Goal: Task Accomplishment & Management: Use online tool/utility

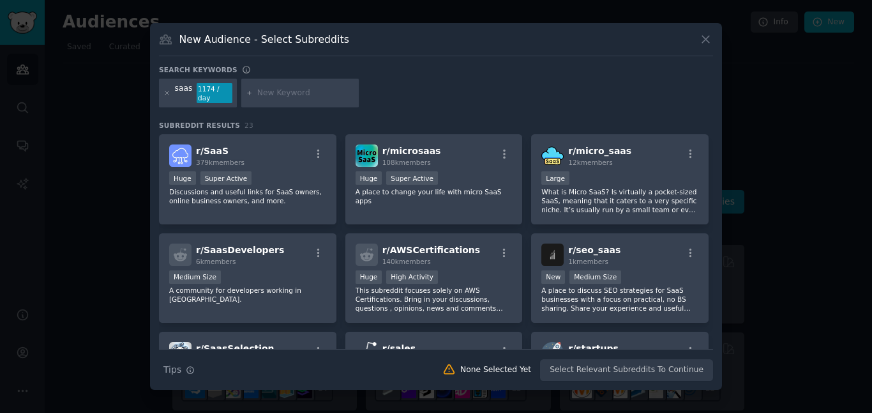
scroll to position [391, 0]
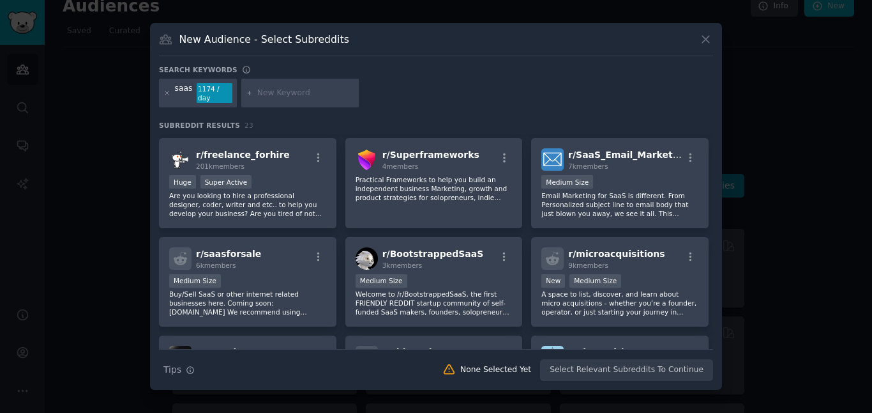
click at [271, 91] on input "text" at bounding box center [305, 92] width 97 height 11
type input "h"
type input "charging cable"
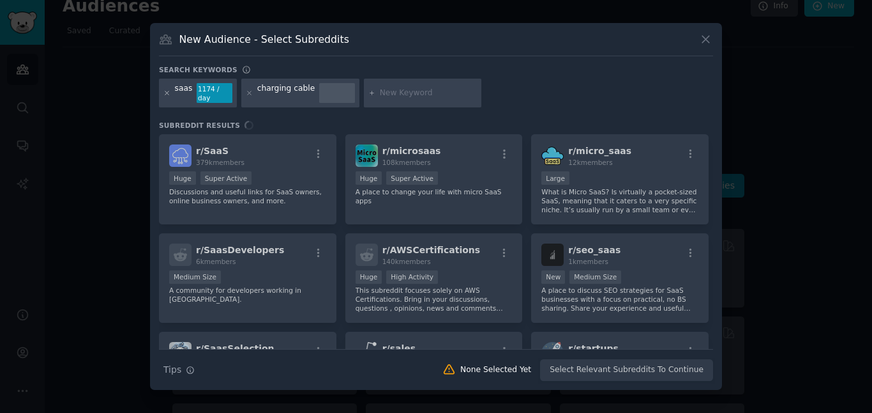
click at [169, 95] on icon at bounding box center [166, 92] width 7 height 7
click at [167, 92] on icon at bounding box center [166, 92] width 3 height 3
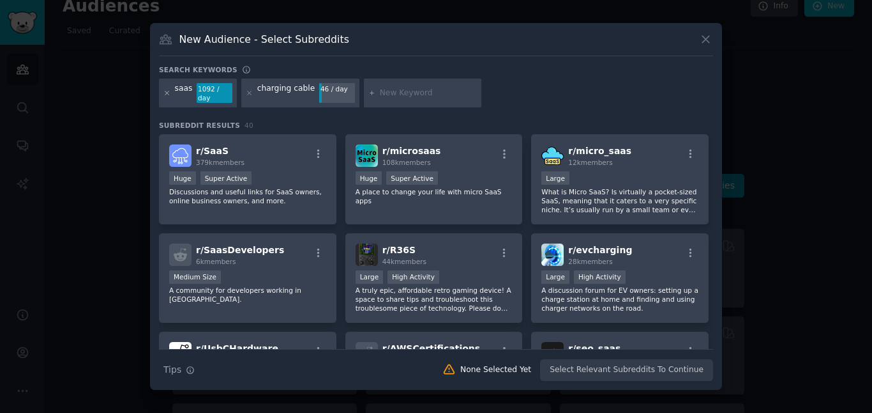
click at [169, 92] on icon at bounding box center [166, 92] width 7 height 7
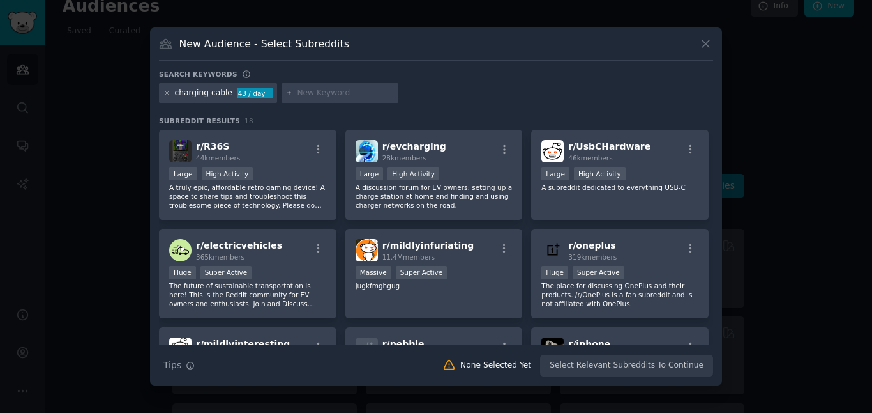
click at [303, 92] on input "text" at bounding box center [345, 92] width 97 height 11
type input "c"
type input "iphone cable"
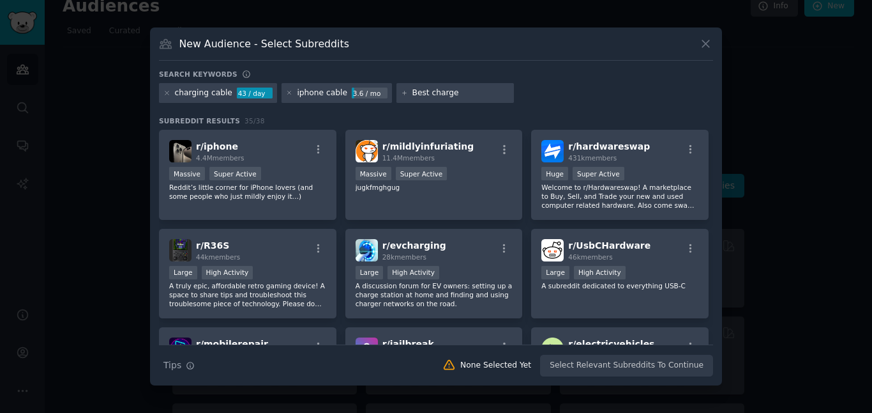
type input "Best charger"
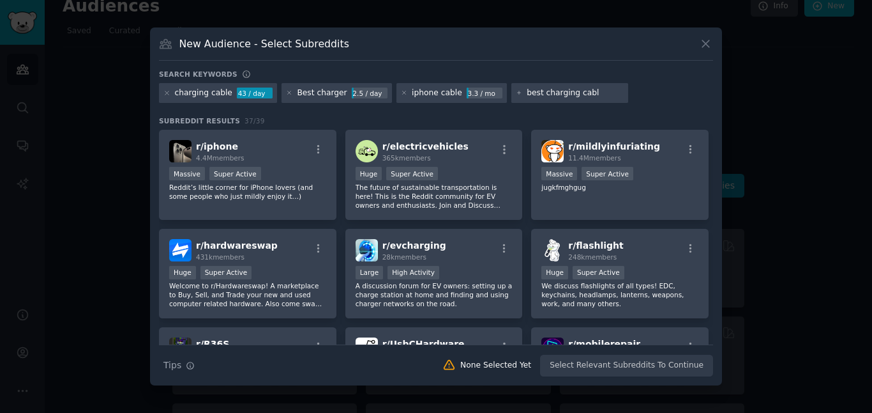
type input "best charging cable"
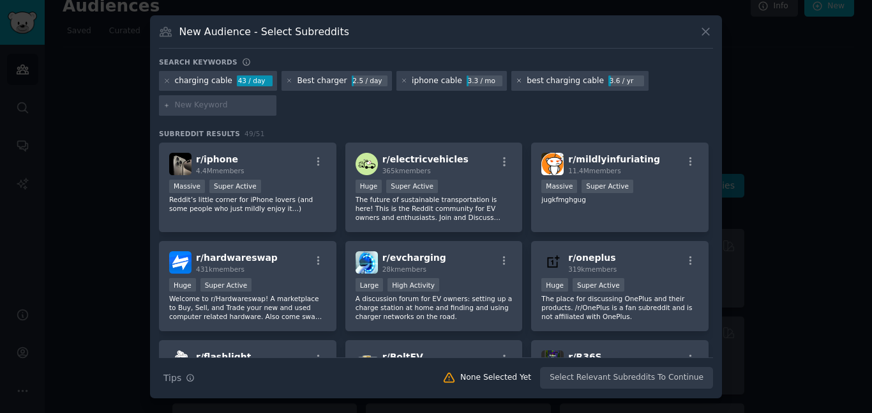
click at [516, 79] on icon at bounding box center [519, 80] width 7 height 7
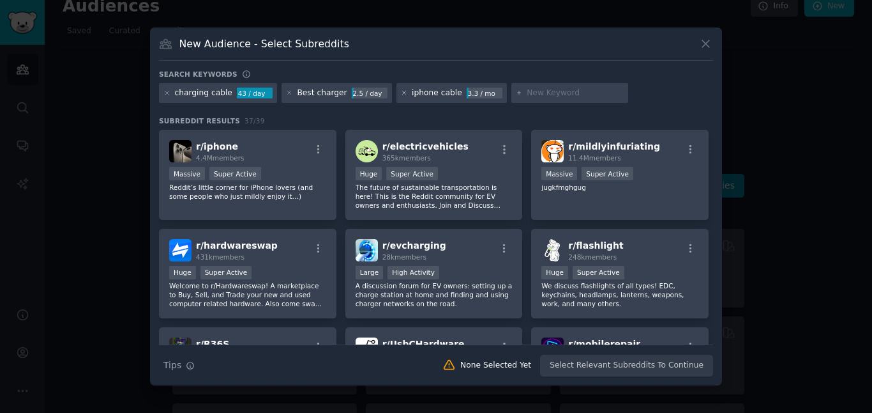
click at [402, 93] on icon at bounding box center [403, 92] width 3 height 3
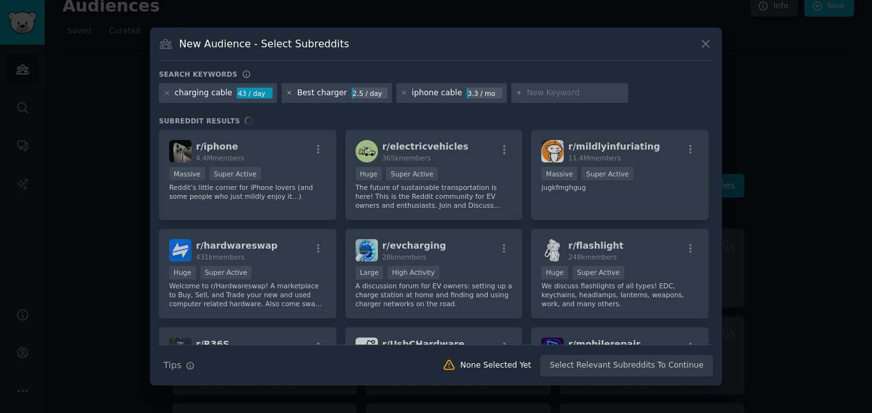
click at [286, 93] on icon at bounding box center [289, 92] width 7 height 7
click at [165, 91] on icon at bounding box center [166, 92] width 3 height 3
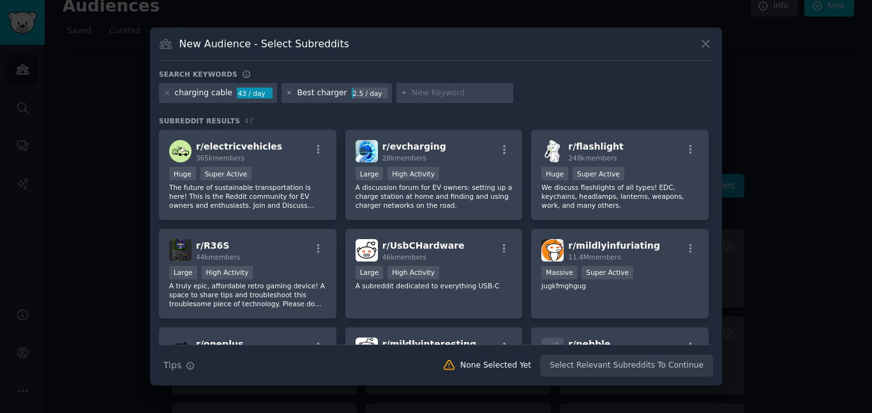
click at [286, 90] on icon at bounding box center [289, 92] width 7 height 7
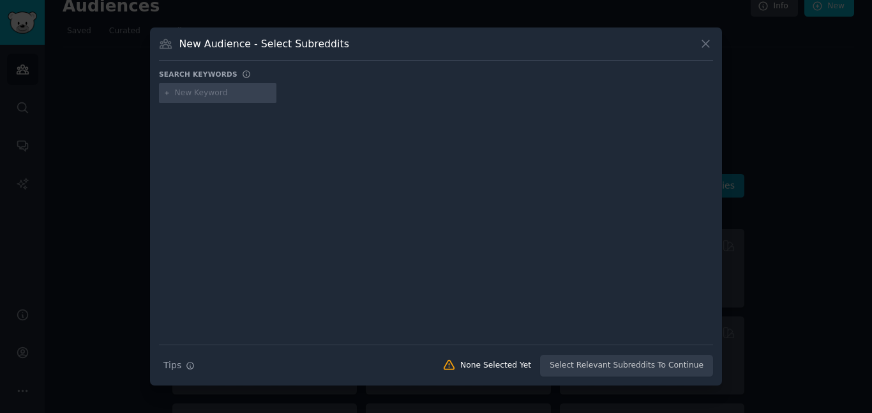
click at [192, 91] on input "text" at bounding box center [223, 92] width 97 height 11
type input "A"
type input "facebook ads"
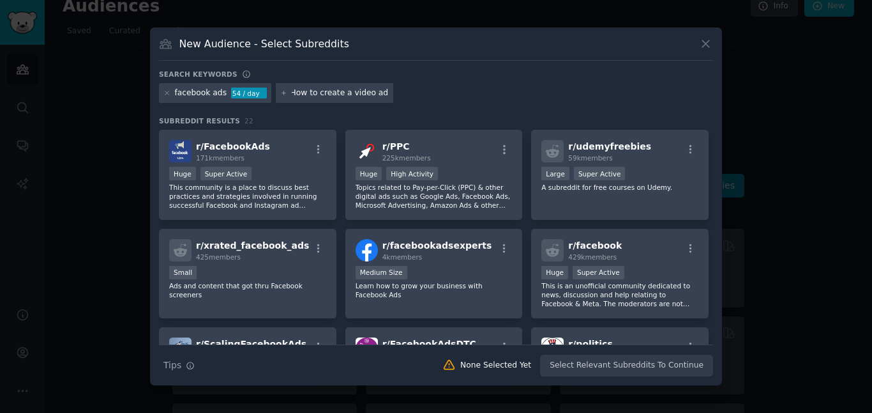
type input "How to create a video ads"
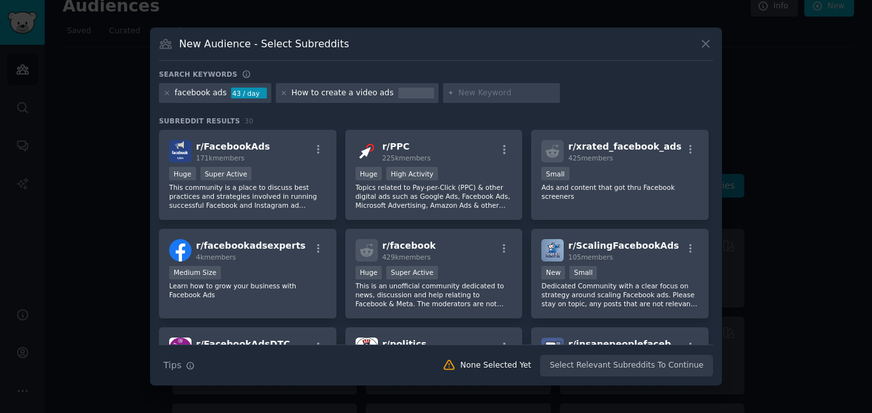
click at [398, 95] on div at bounding box center [416, 92] width 36 height 11
click at [284, 95] on icon at bounding box center [283, 92] width 7 height 7
click at [300, 91] on input "text" at bounding box center [340, 92] width 97 height 11
type input "video ads"
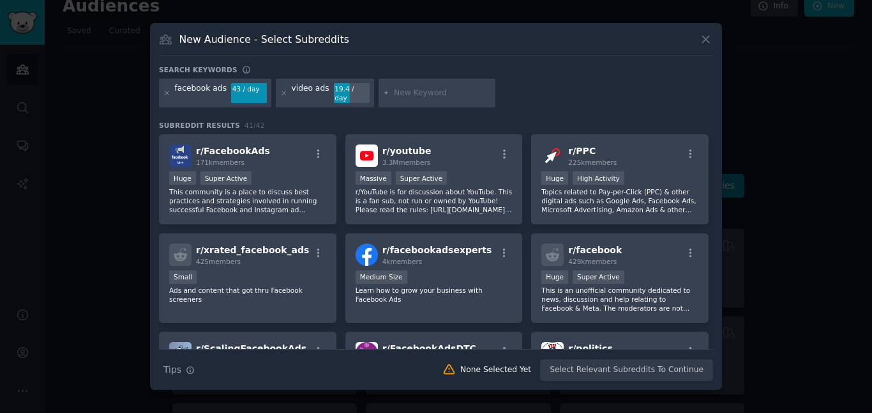
click at [430, 95] on input "text" at bounding box center [442, 92] width 97 height 11
type input "ugc content"
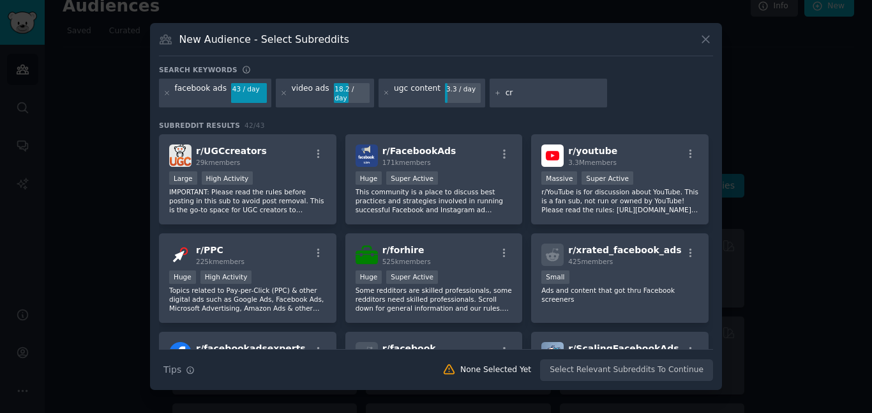
type input "c"
type input "ugc"
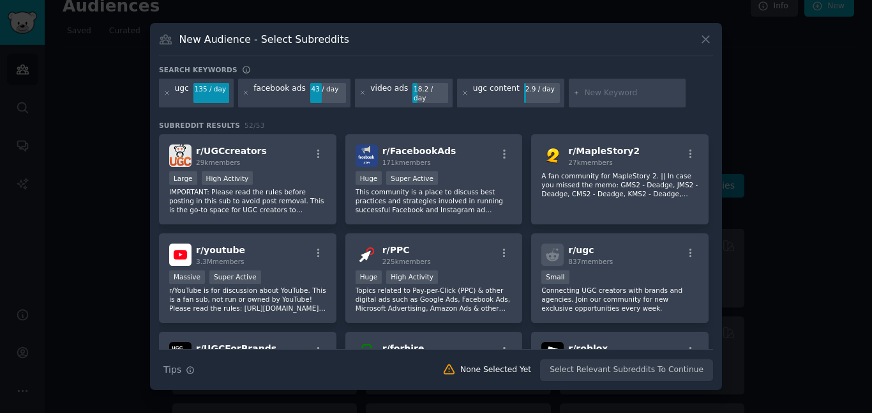
click at [114, 104] on div at bounding box center [436, 206] width 872 height 413
